Goal: Information Seeking & Learning: Learn about a topic

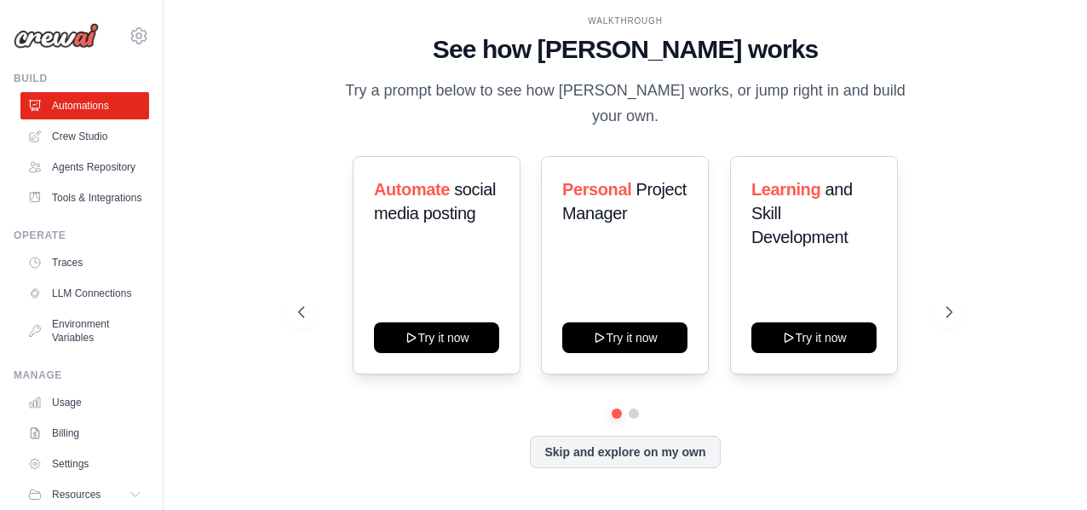
scroll to position [72, 0]
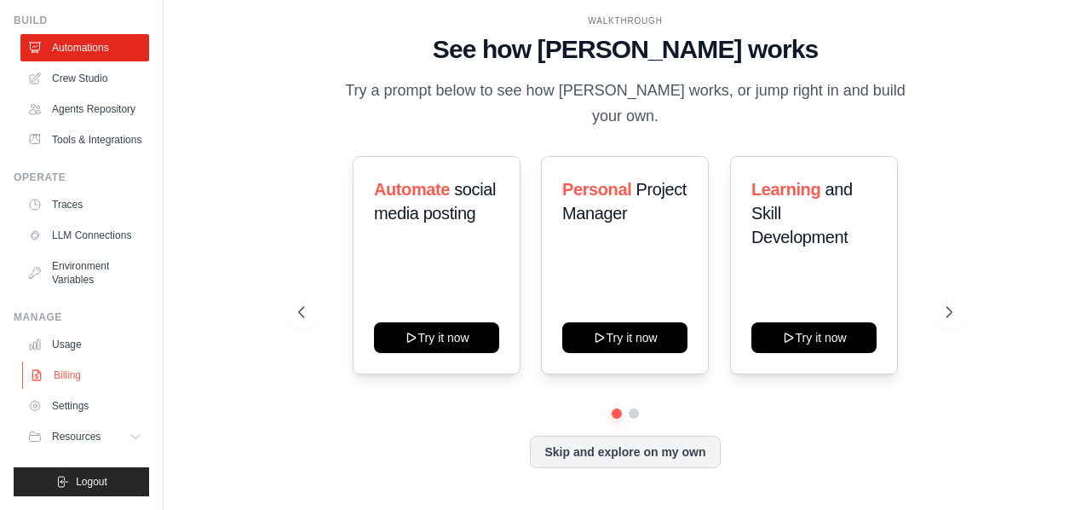
click at [73, 376] on link "Billing" at bounding box center [86, 374] width 129 height 27
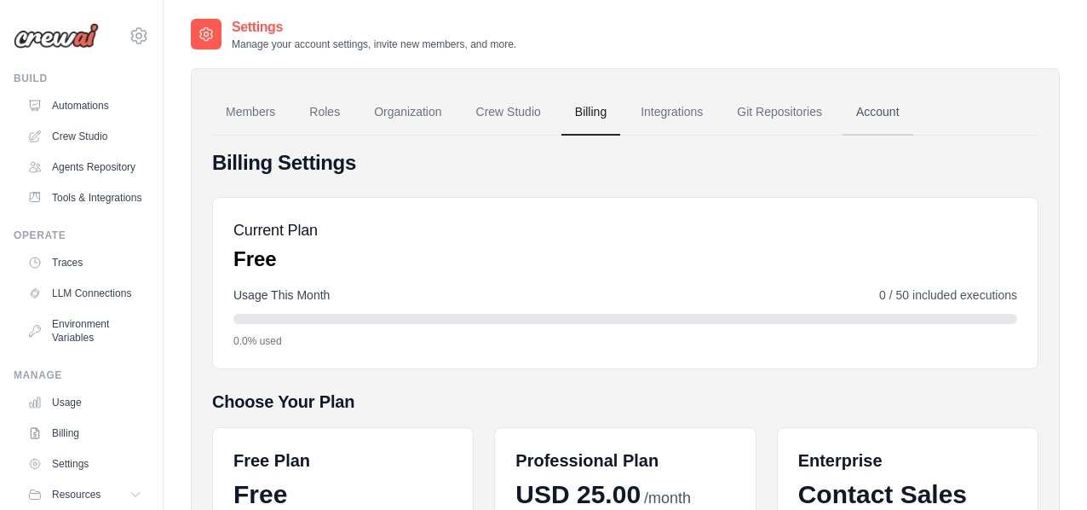
click at [878, 112] on link "Account" at bounding box center [878, 112] width 71 height 46
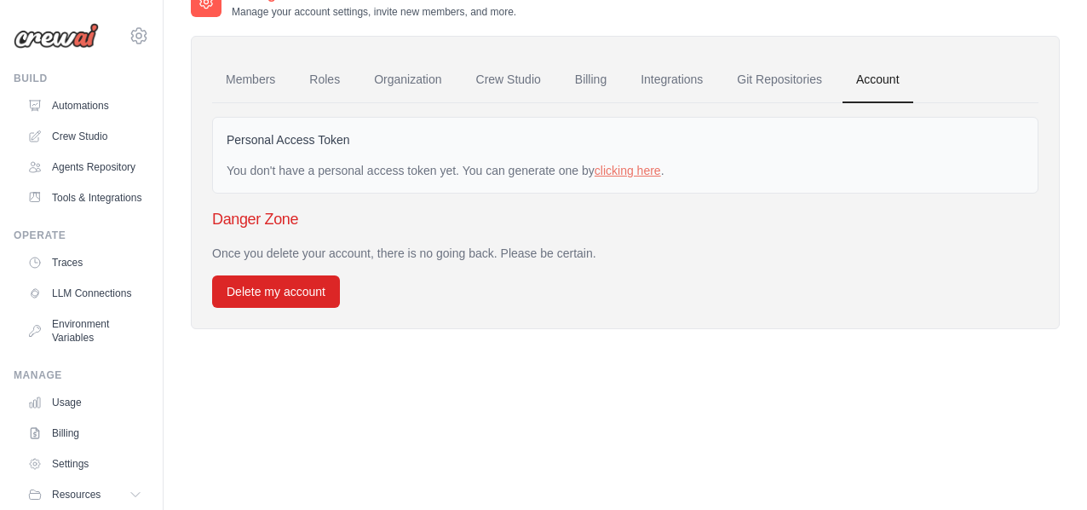
scroll to position [34, 0]
click at [649, 89] on link "Integrations" at bounding box center [671, 78] width 89 height 46
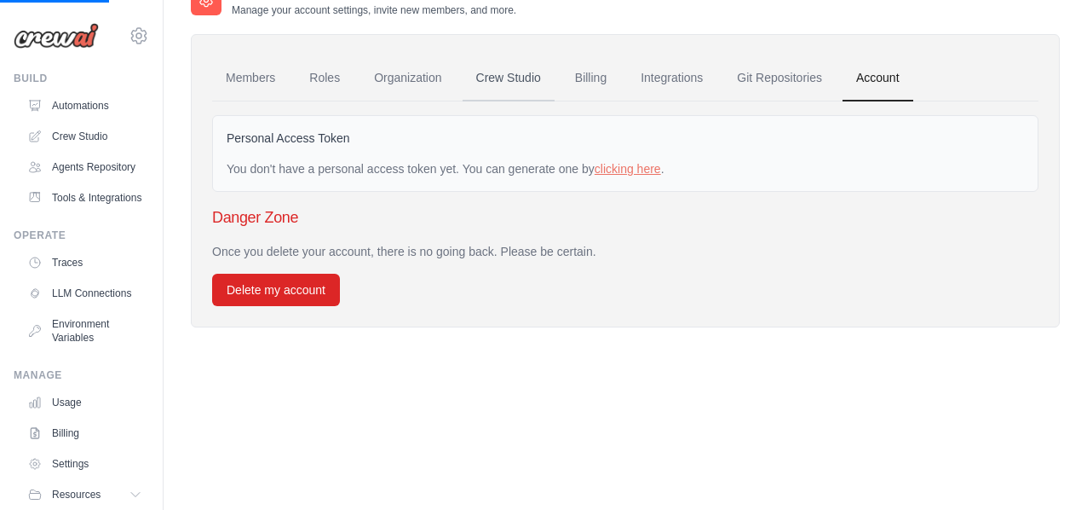
click at [552, 87] on link "Crew Studio" at bounding box center [509, 78] width 92 height 46
click at [577, 78] on link "Billing" at bounding box center [590, 78] width 59 height 46
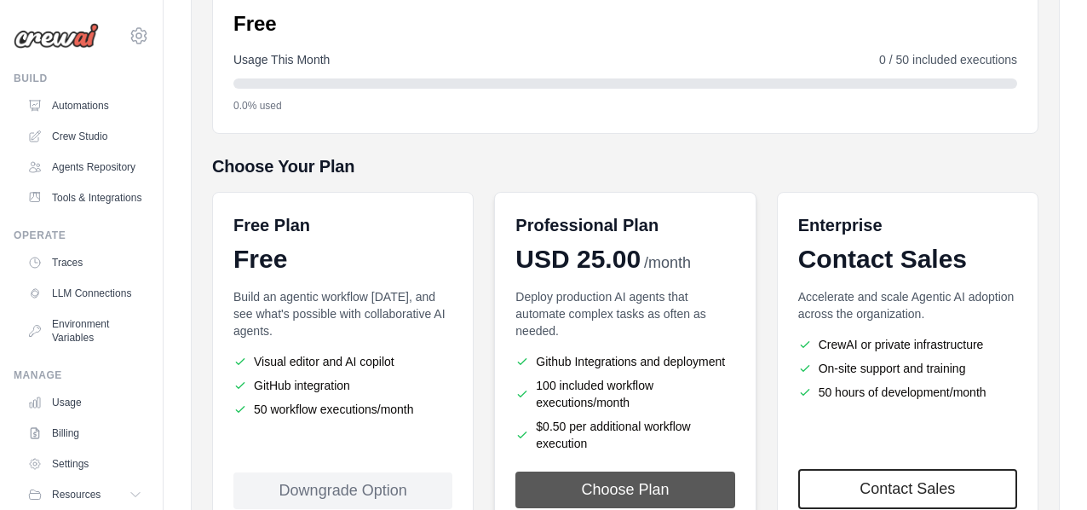
scroll to position [299, 0]
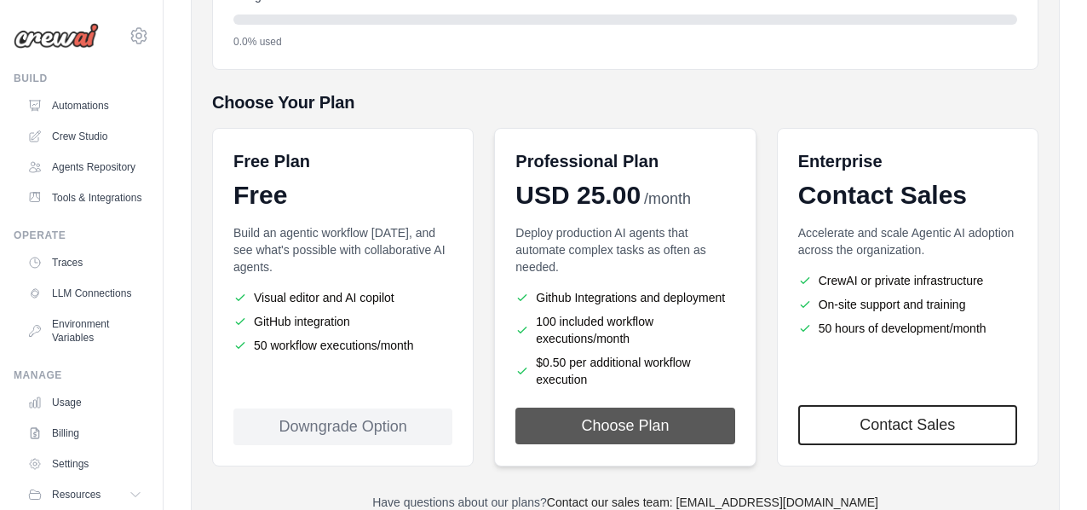
click at [653, 407] on button "Choose Plan" at bounding box center [624, 425] width 219 height 37
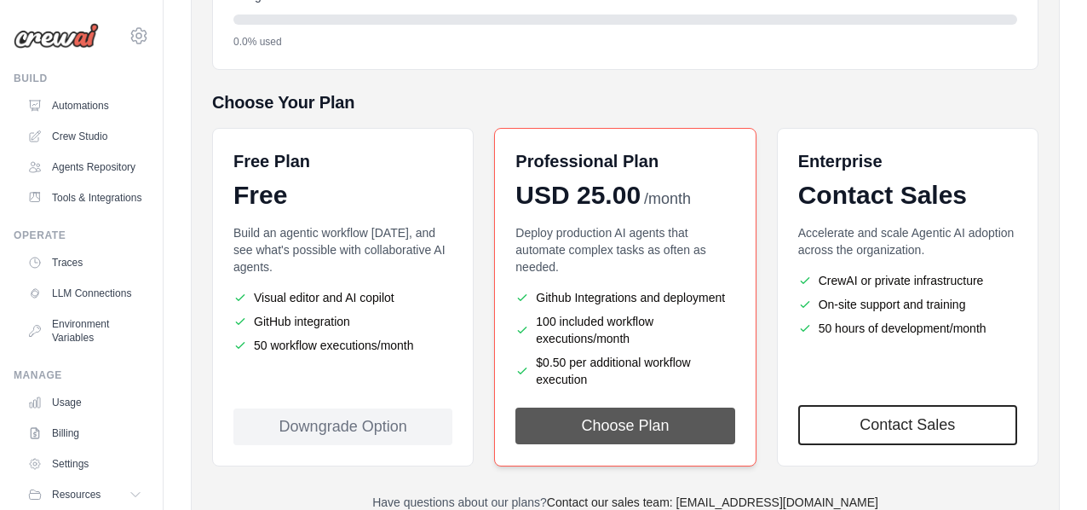
scroll to position [353, 0]
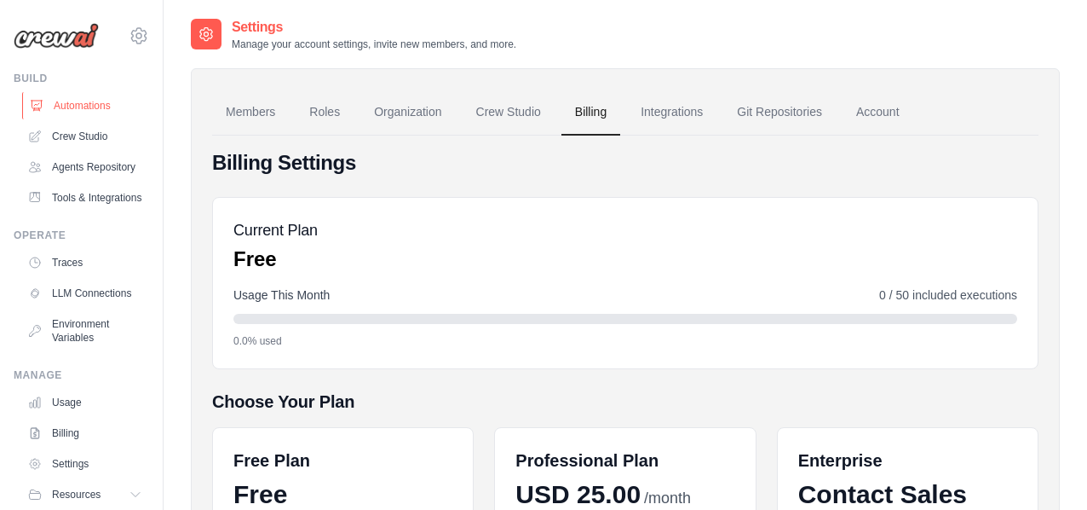
click at [89, 107] on link "Automations" at bounding box center [86, 105] width 129 height 27
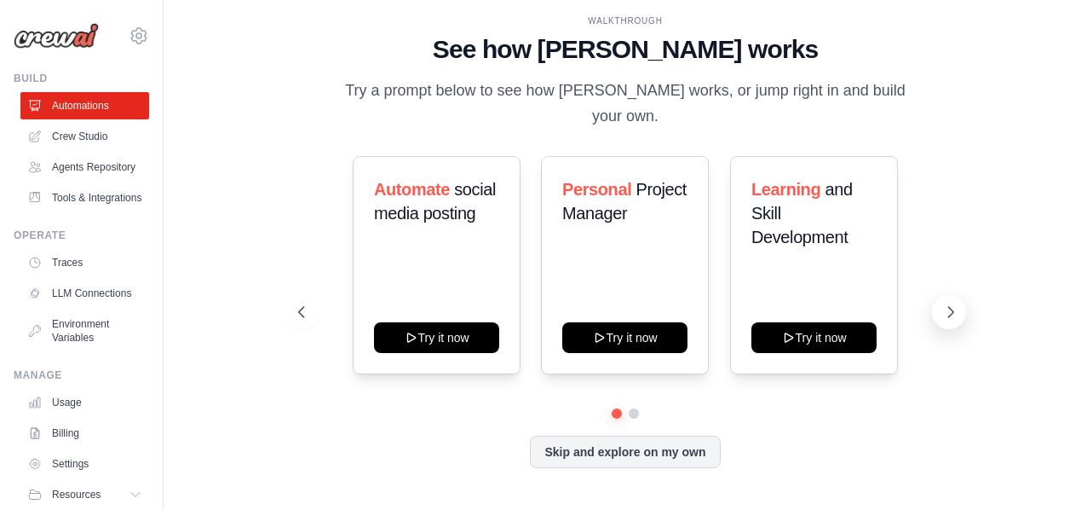
click at [948, 315] on icon at bounding box center [950, 311] width 17 height 17
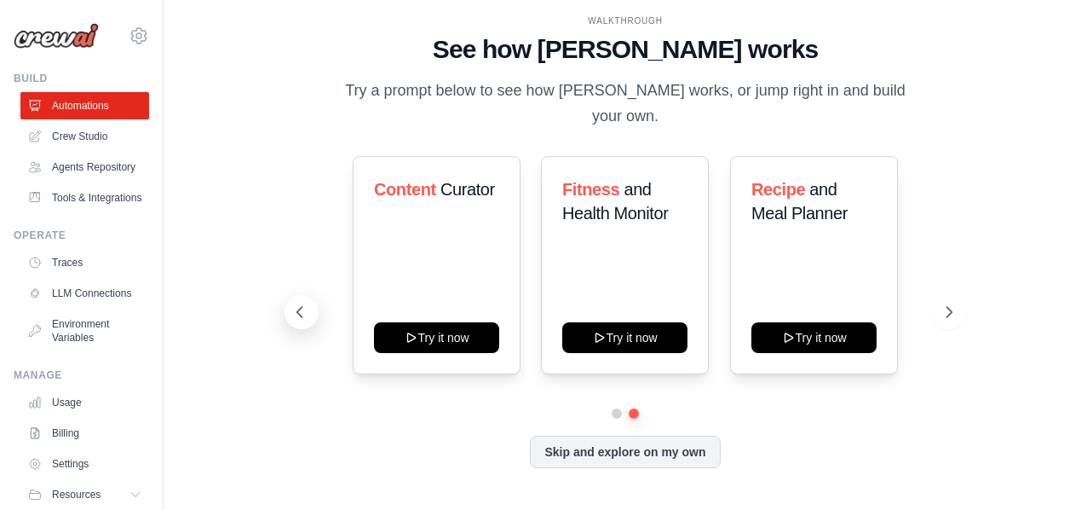
click at [303, 311] on icon at bounding box center [299, 311] width 17 height 17
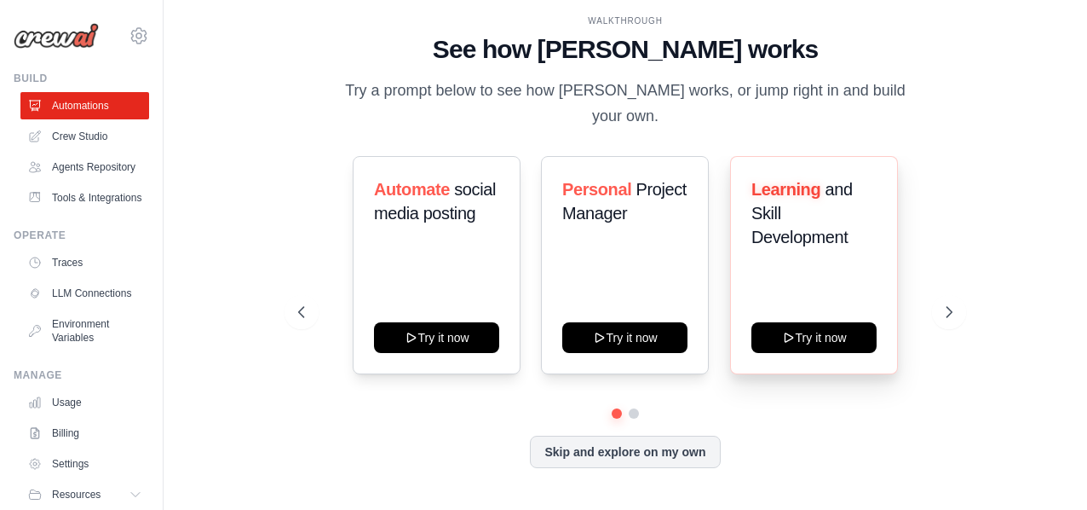
click at [822, 319] on div "Learning and Skill Development Try it now" at bounding box center [814, 265] width 168 height 218
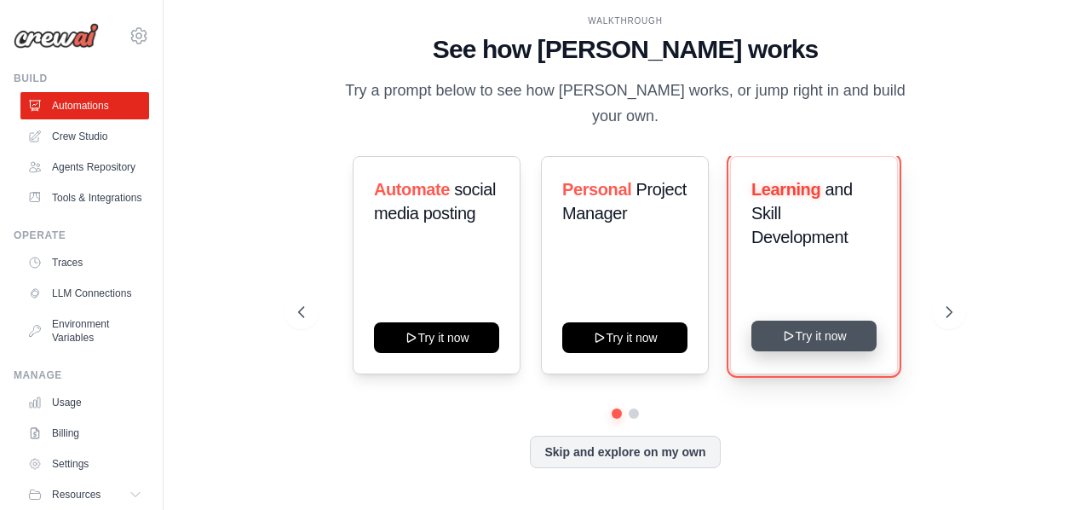
click at [826, 337] on button "Try it now" at bounding box center [813, 335] width 125 height 31
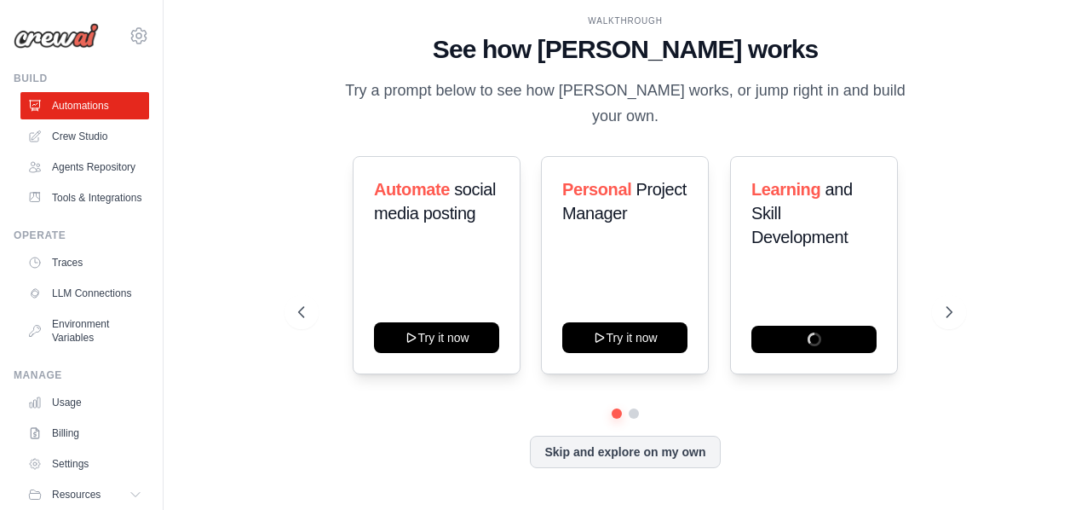
scroll to position [72, 0]
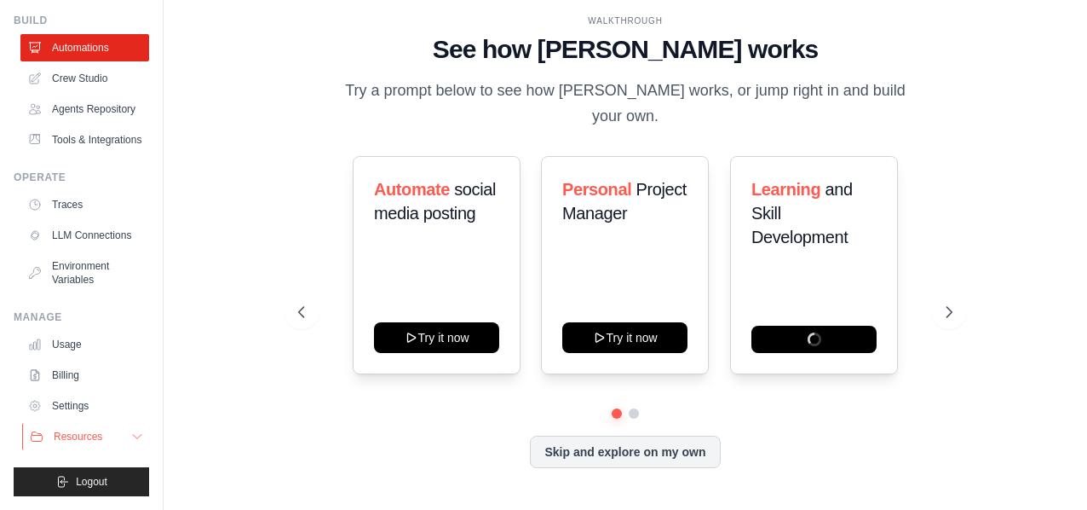
click at [90, 438] on span "Resources" at bounding box center [78, 436] width 49 height 14
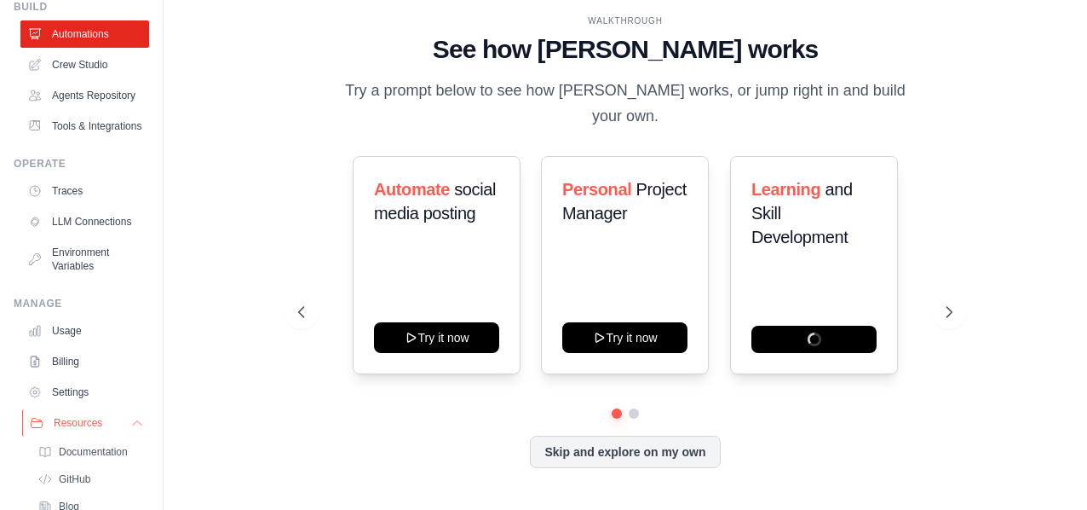
scroll to position [181, 0]
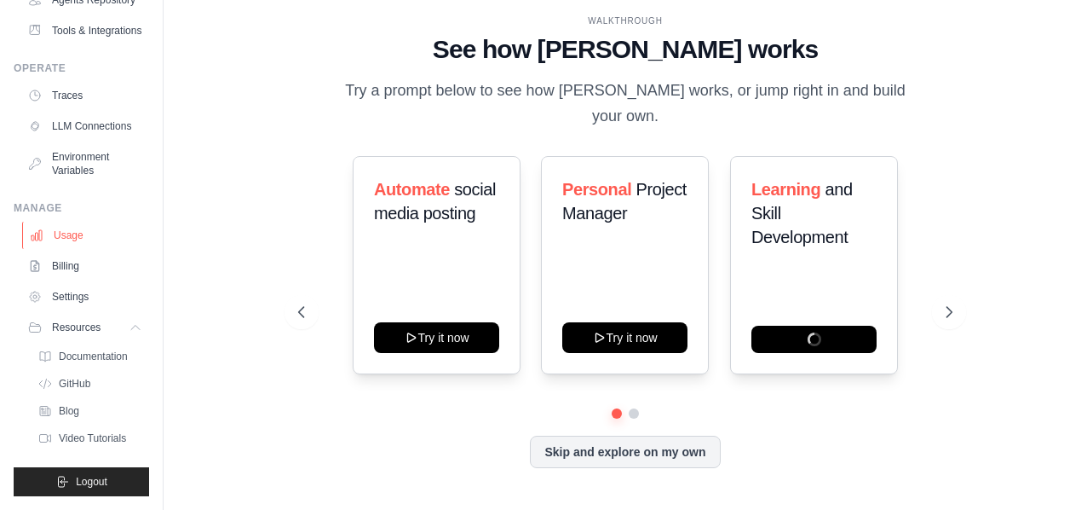
click at [72, 229] on link "Usage" at bounding box center [86, 235] width 129 height 27
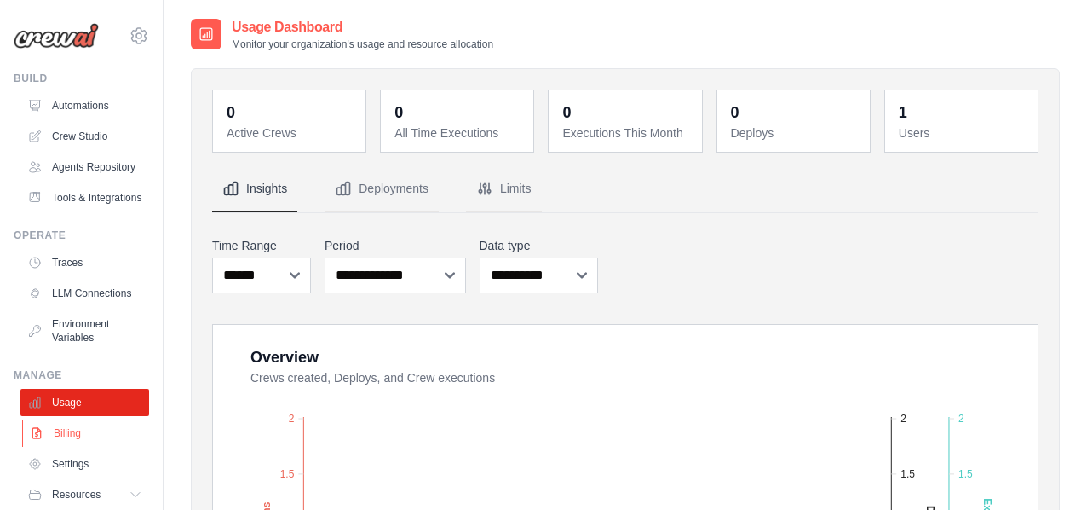
scroll to position [72, 0]
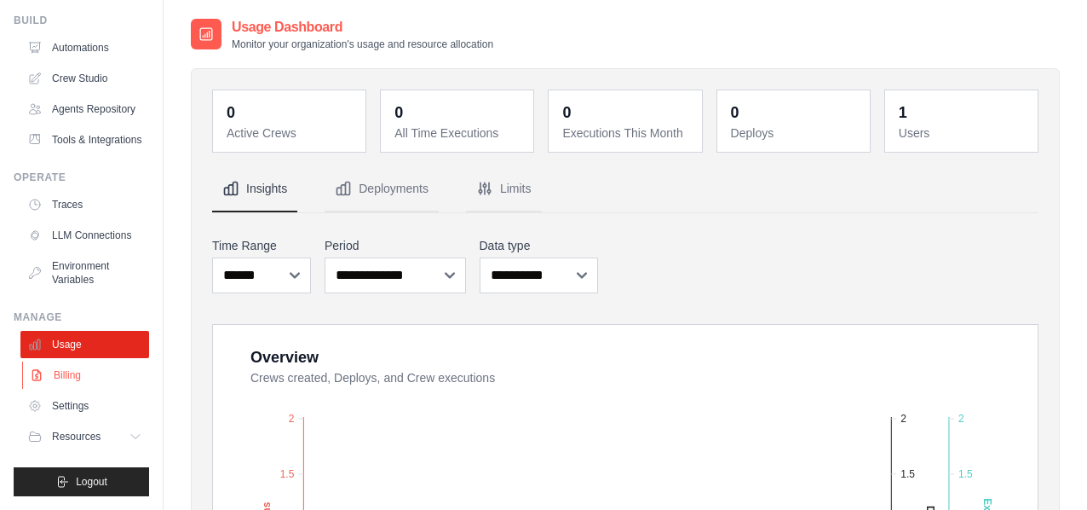
click at [88, 373] on link "Billing" at bounding box center [86, 374] width 129 height 27
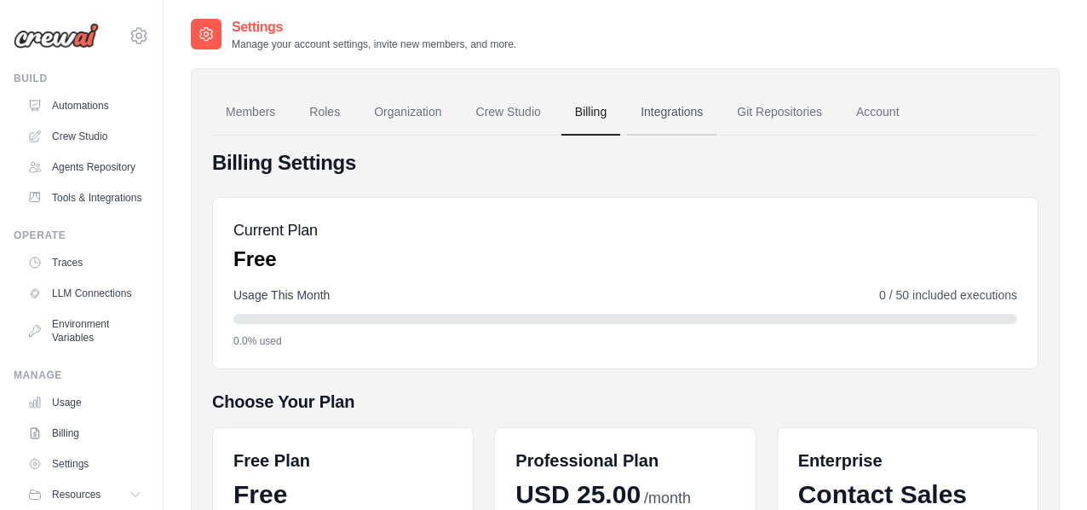
click at [711, 112] on link "Integrations" at bounding box center [671, 112] width 89 height 46
click at [881, 117] on link "Account" at bounding box center [878, 112] width 71 height 46
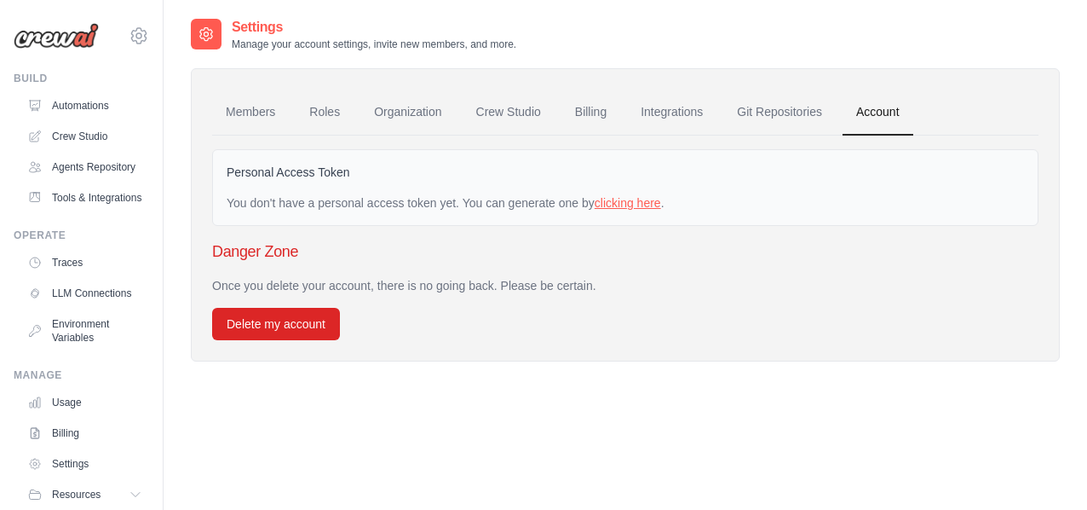
drag, startPoint x: 633, startPoint y: 197, endPoint x: 659, endPoint y: 200, distance: 25.8
click at [635, 197] on link "clicking here" at bounding box center [628, 203] width 66 height 14
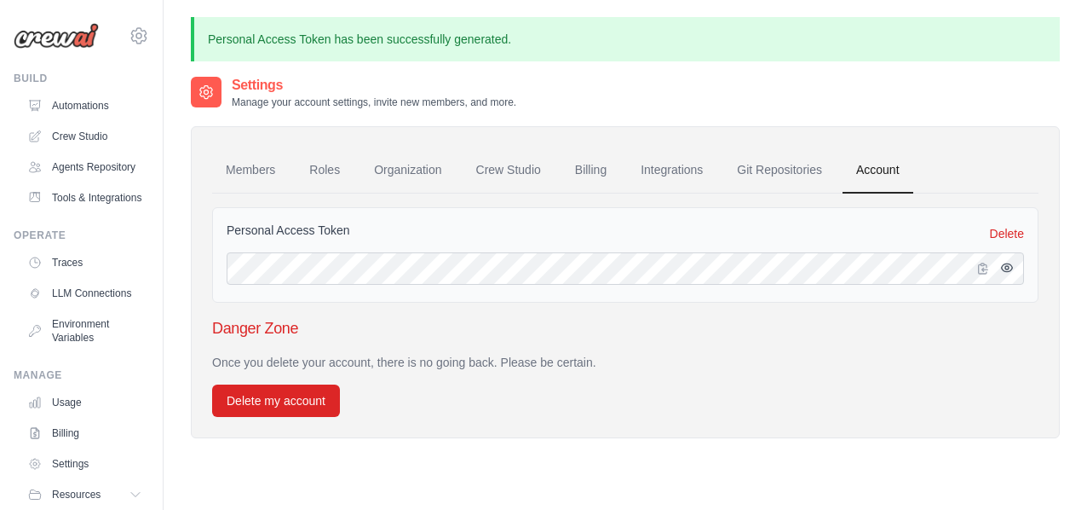
click at [1003, 273] on icon "button" at bounding box center [1007, 268] width 14 height 14
click at [987, 268] on icon "button" at bounding box center [983, 268] width 14 height 14
click at [977, 266] on icon "button" at bounding box center [983, 268] width 14 height 14
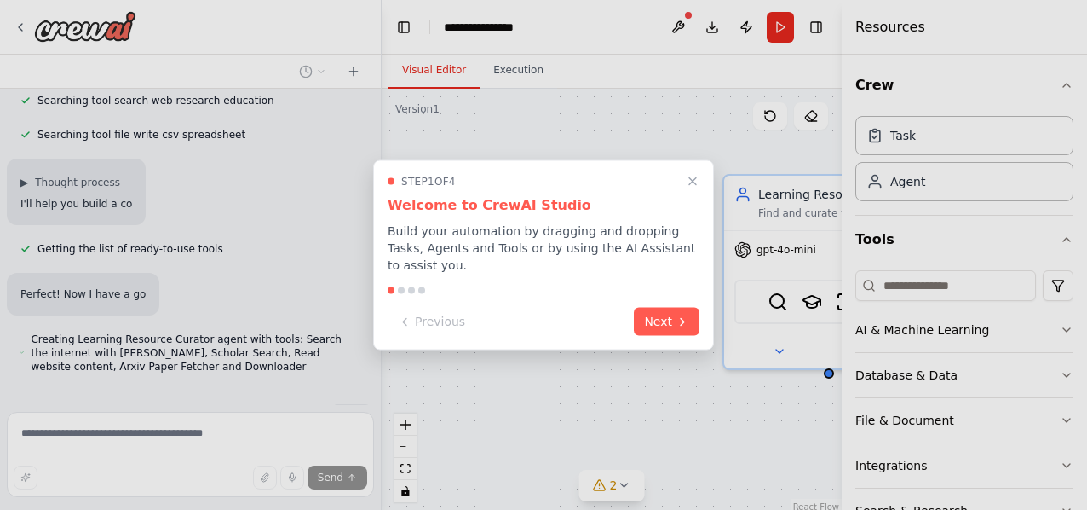
scroll to position [411, 0]
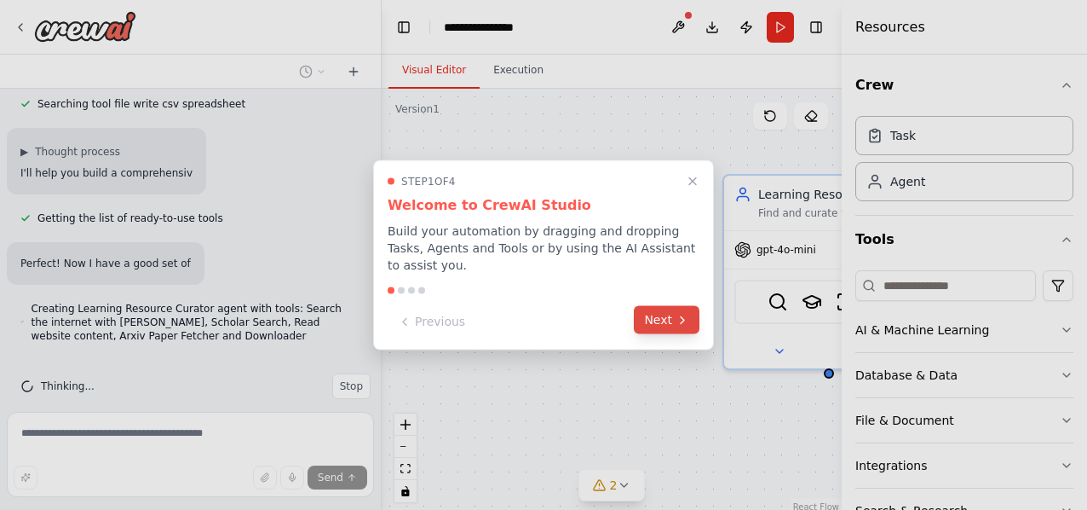
click at [680, 315] on icon at bounding box center [683, 320] width 14 height 14
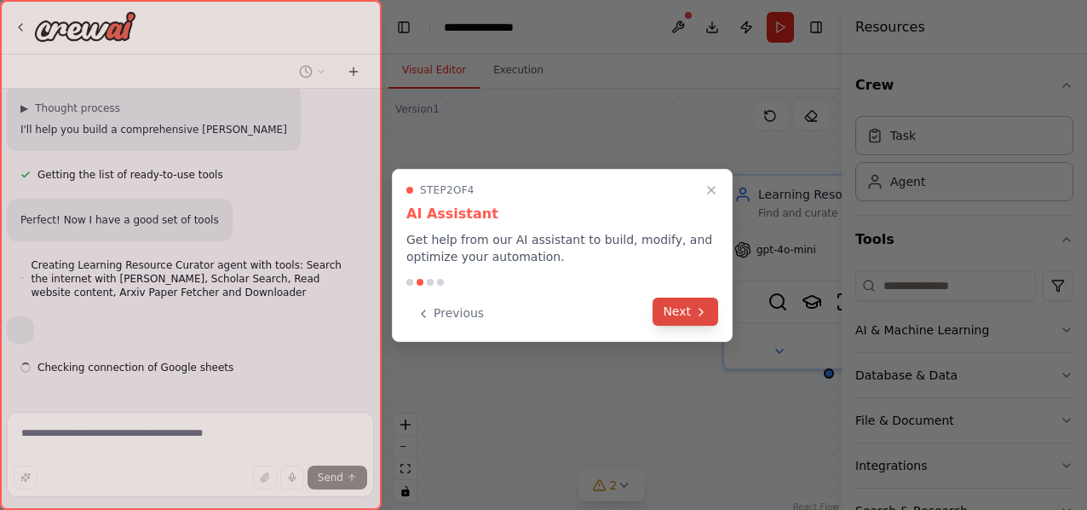
scroll to position [486, 0]
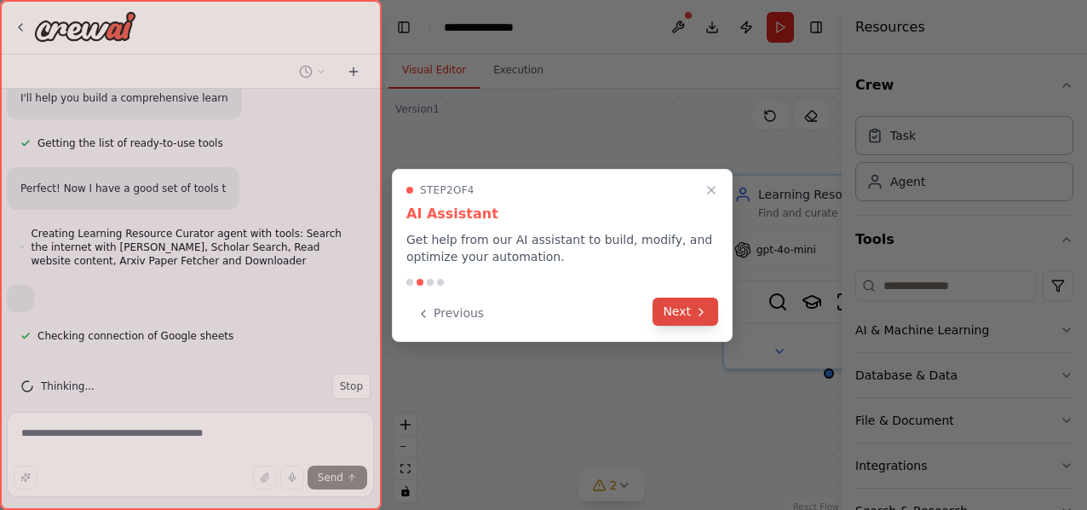
click at [697, 311] on icon at bounding box center [701, 312] width 14 height 14
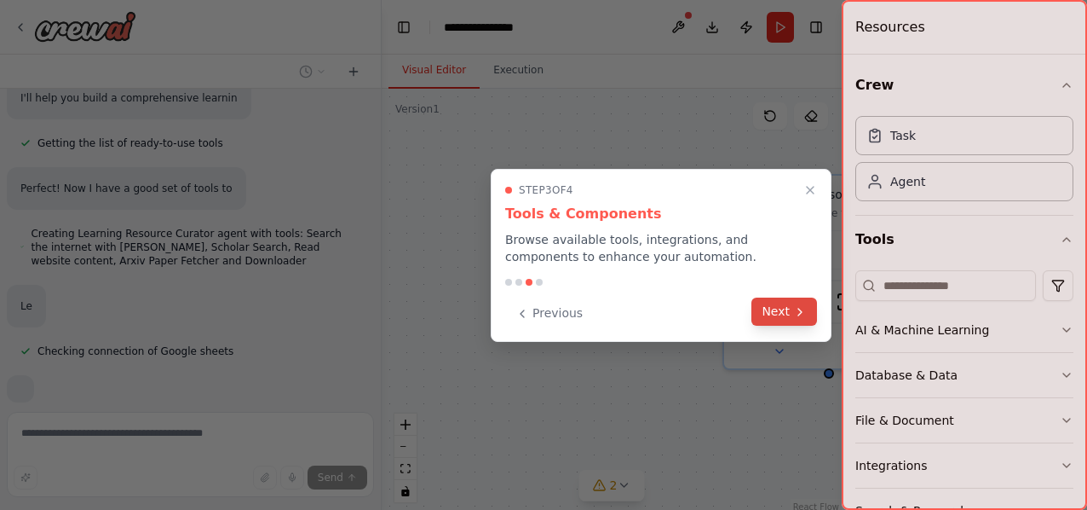
click at [781, 310] on button "Next" at bounding box center [784, 311] width 66 height 28
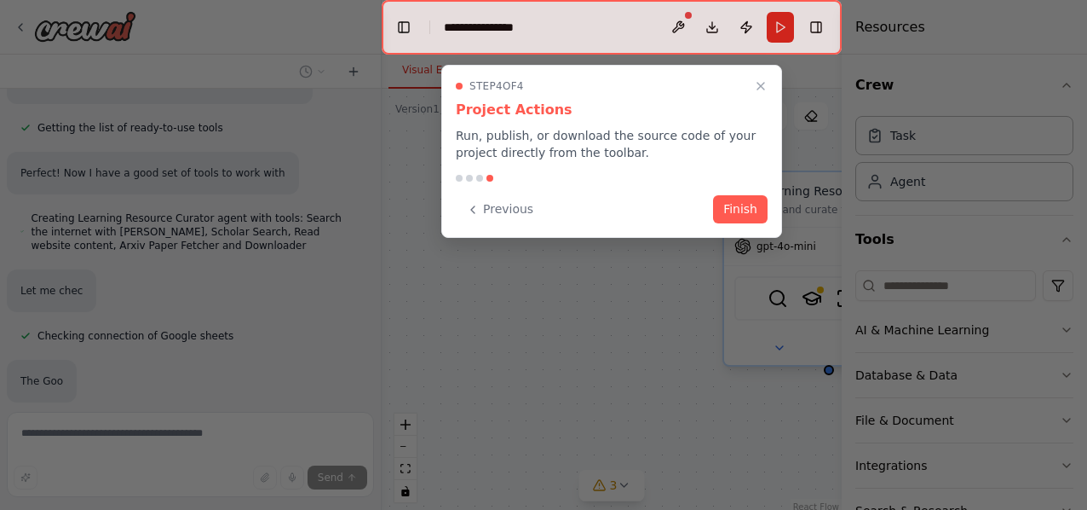
click at [750, 201] on button "Finish" at bounding box center [740, 209] width 55 height 28
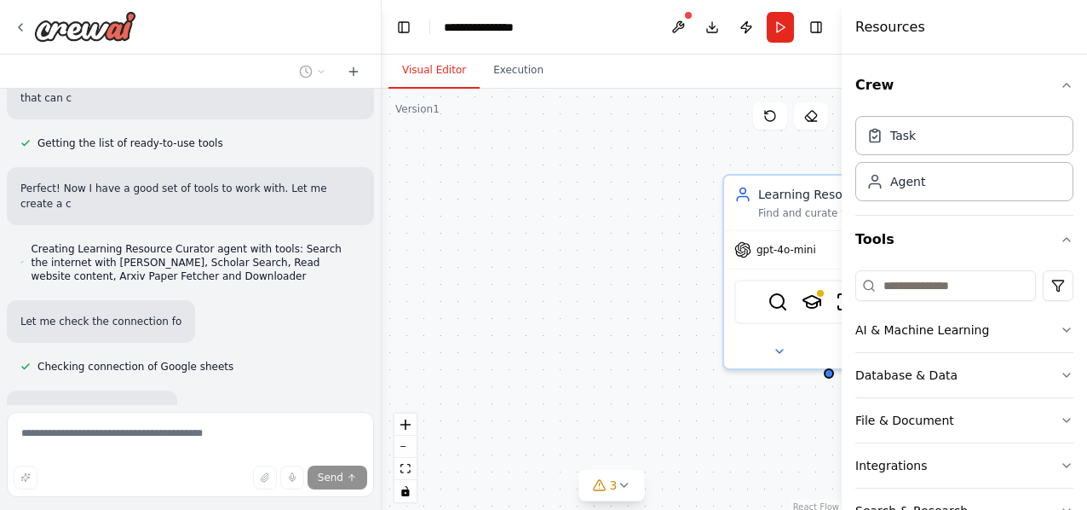
scroll to position [516, 0]
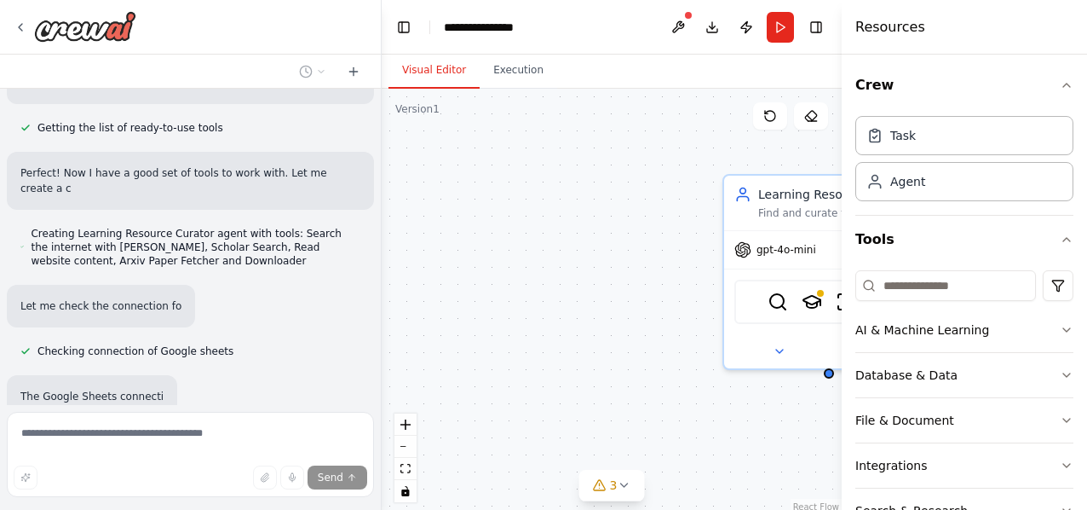
click at [616, 236] on div "Learning Resource Curator Find and curate the best learning resources for {subj…" at bounding box center [612, 302] width 460 height 426
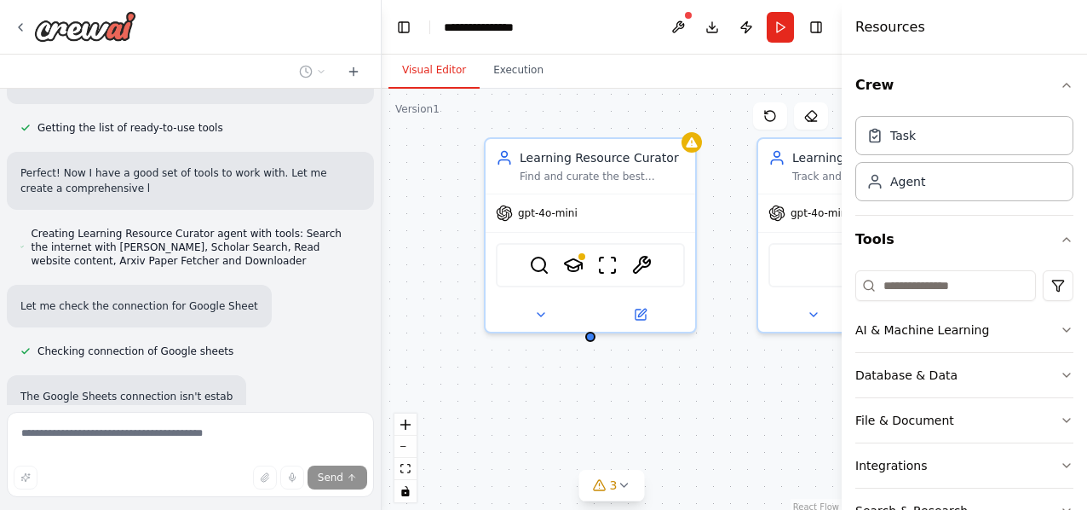
drag, startPoint x: 678, startPoint y: 254, endPoint x: 454, endPoint y: 221, distance: 226.5
click at [452, 221] on div "Learning Resource Curator Find and curate the best learning resources for {subj…" at bounding box center [612, 302] width 460 height 426
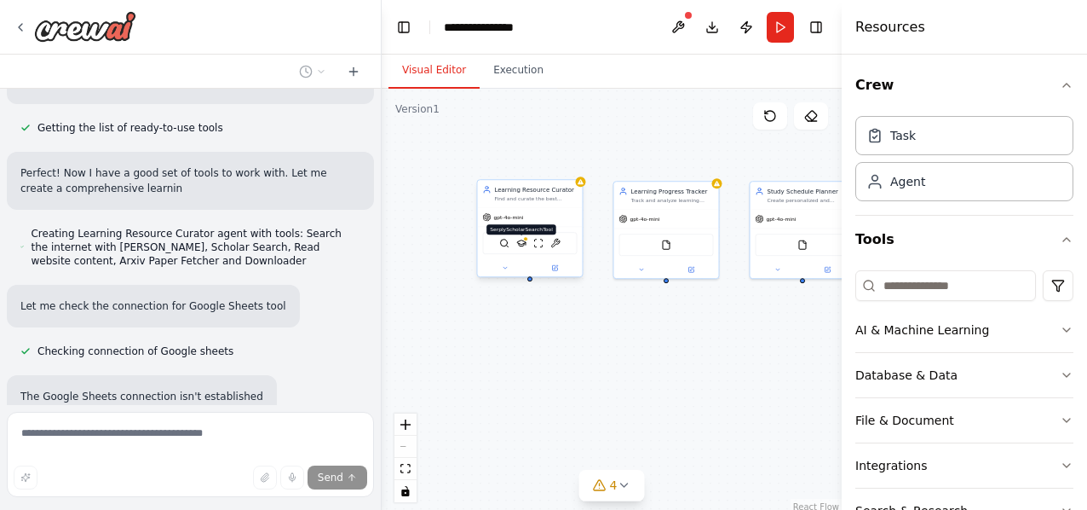
click at [522, 248] on img at bounding box center [521, 243] width 10 height 10
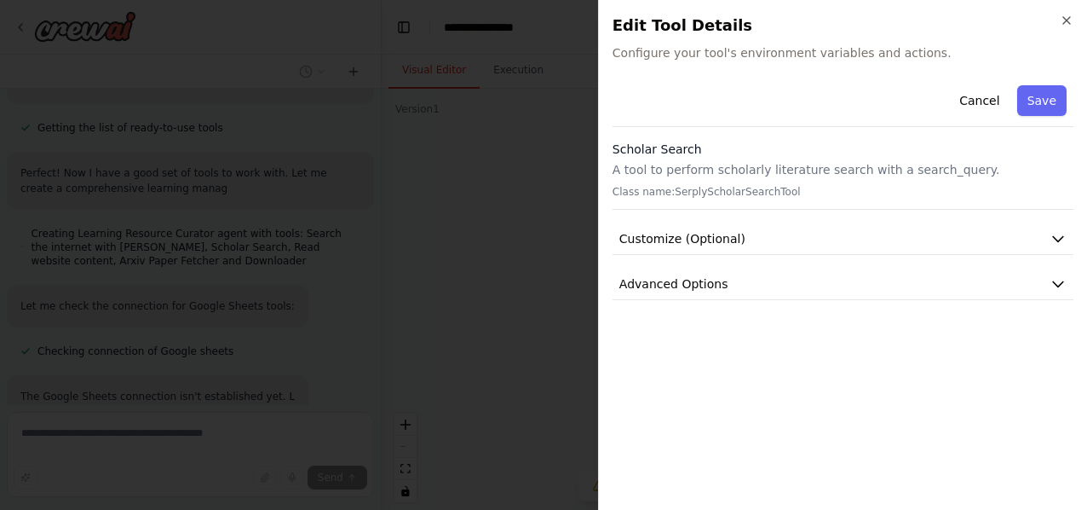
click at [555, 333] on body "Build a crew that curates personalized learning resources, tracks your progress…" at bounding box center [543, 255] width 1087 height 510
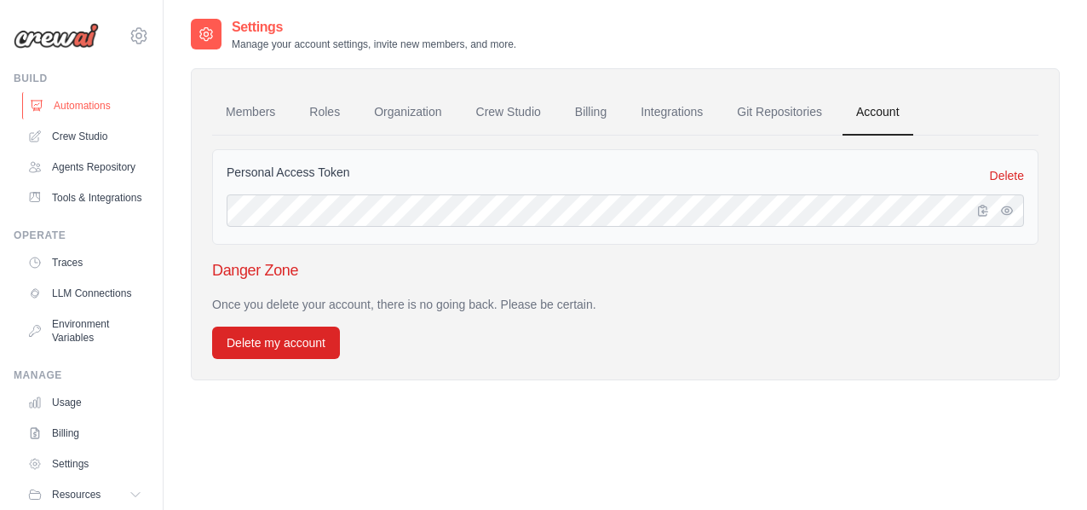
click at [83, 102] on link "Automations" at bounding box center [86, 105] width 129 height 27
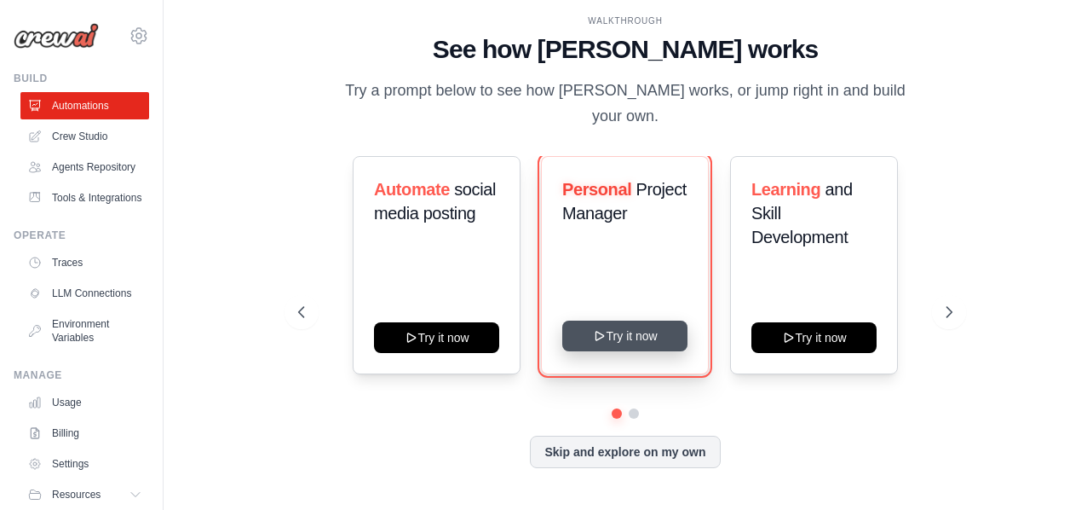
click at [665, 342] on button "Try it now" at bounding box center [624, 335] width 125 height 31
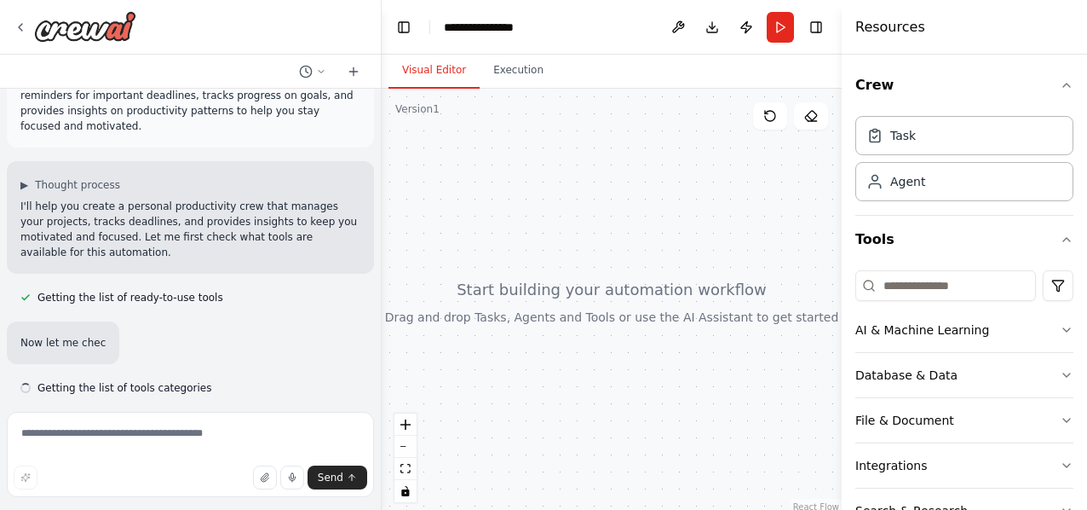
scroll to position [44, 0]
